Goal: Transaction & Acquisition: Purchase product/service

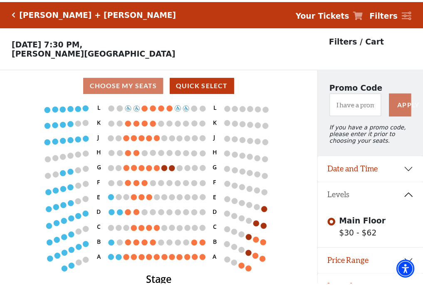
scroll to position [17, 0]
